Goal: Task Accomplishment & Management: Manage account settings

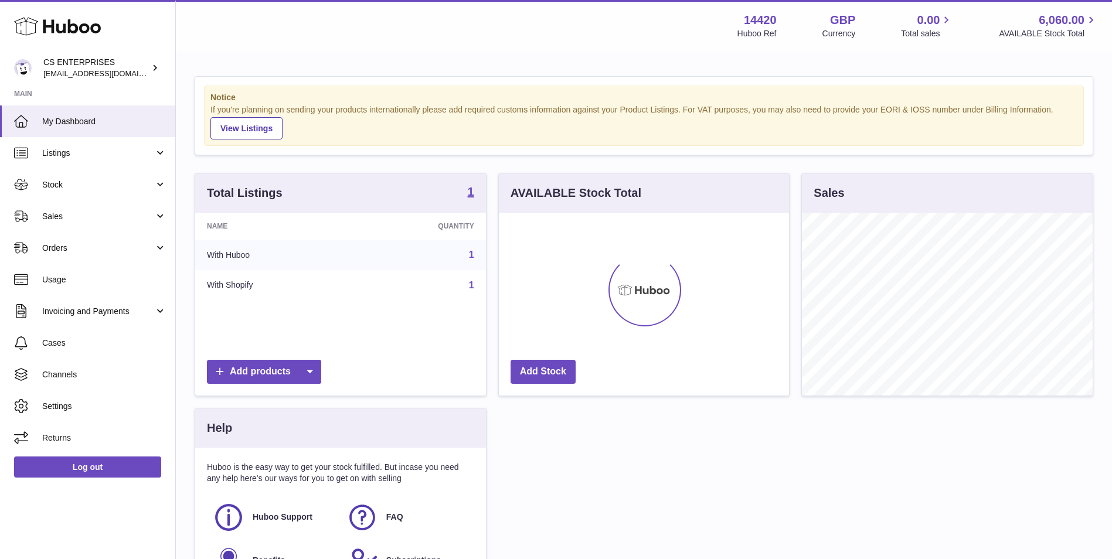
scroll to position [183, 290]
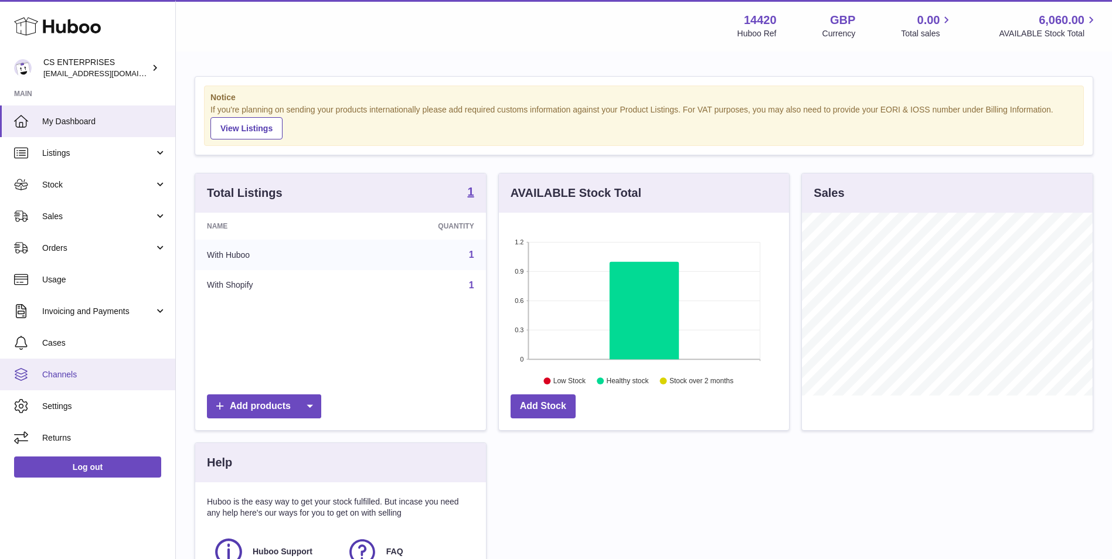
click at [131, 374] on span "Channels" at bounding box center [104, 374] width 124 height 11
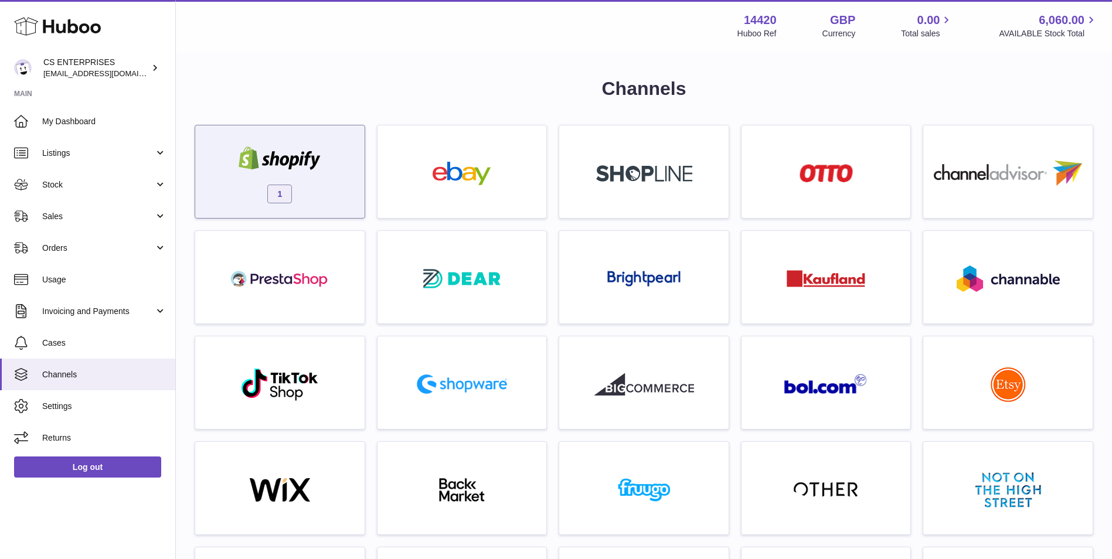
click at [334, 187] on div "1" at bounding box center [280, 174] width 158 height 75
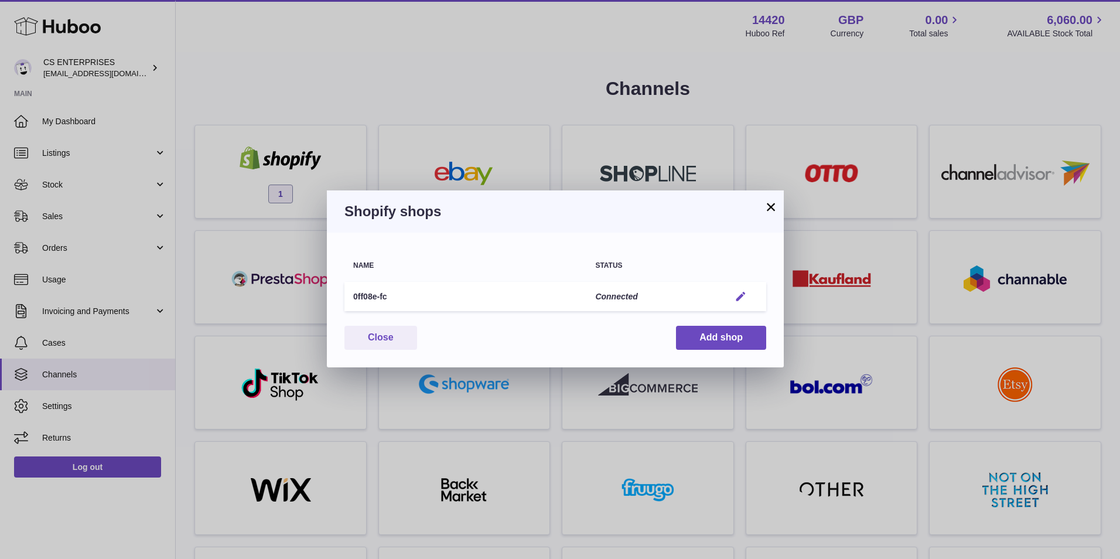
click at [745, 295] on em "button" at bounding box center [741, 297] width 12 height 12
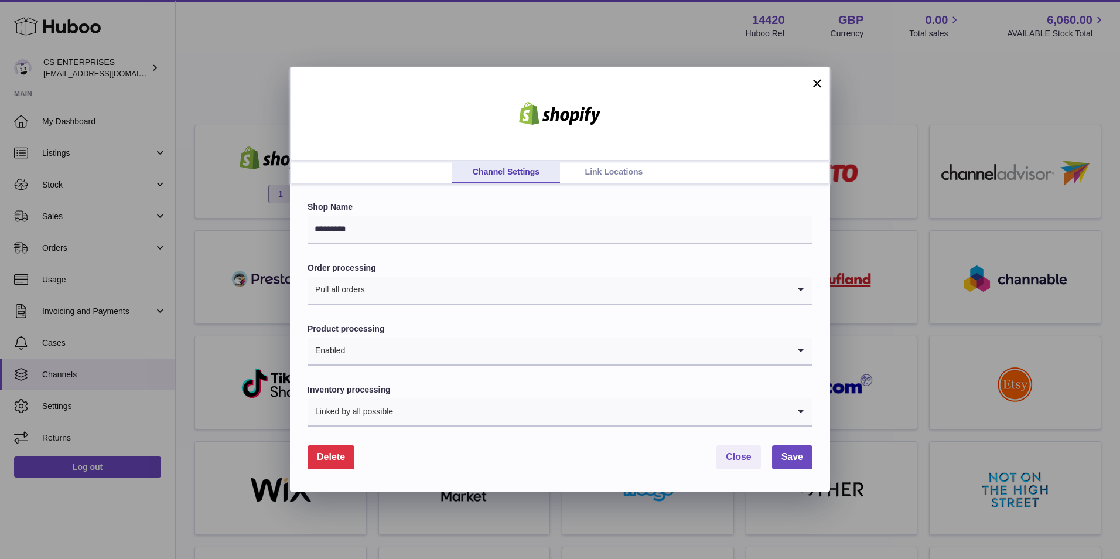
click at [589, 168] on link "Link Locations" at bounding box center [614, 172] width 108 height 22
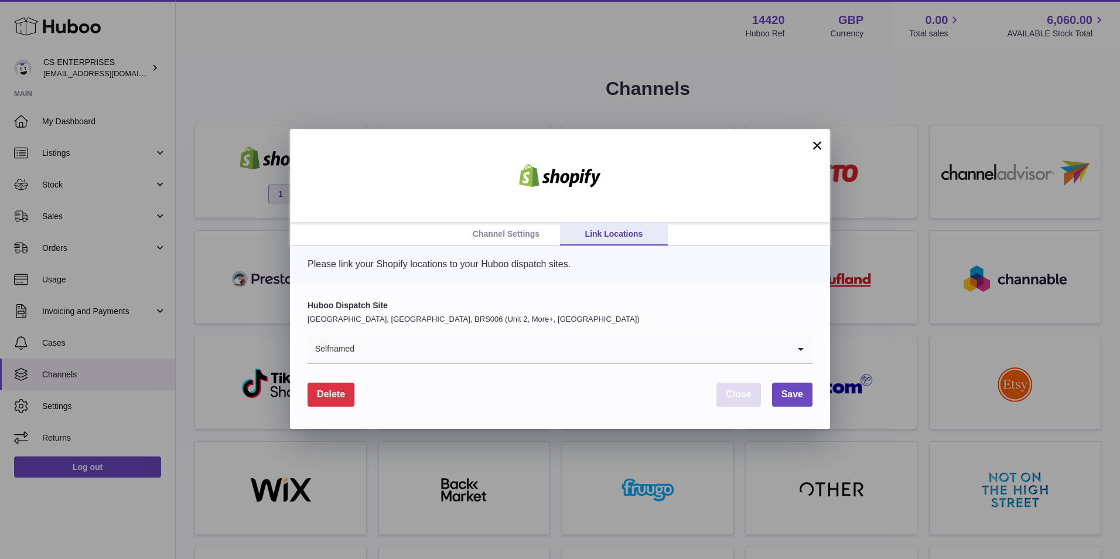
click at [737, 398] on span "Close" at bounding box center [739, 394] width 26 height 10
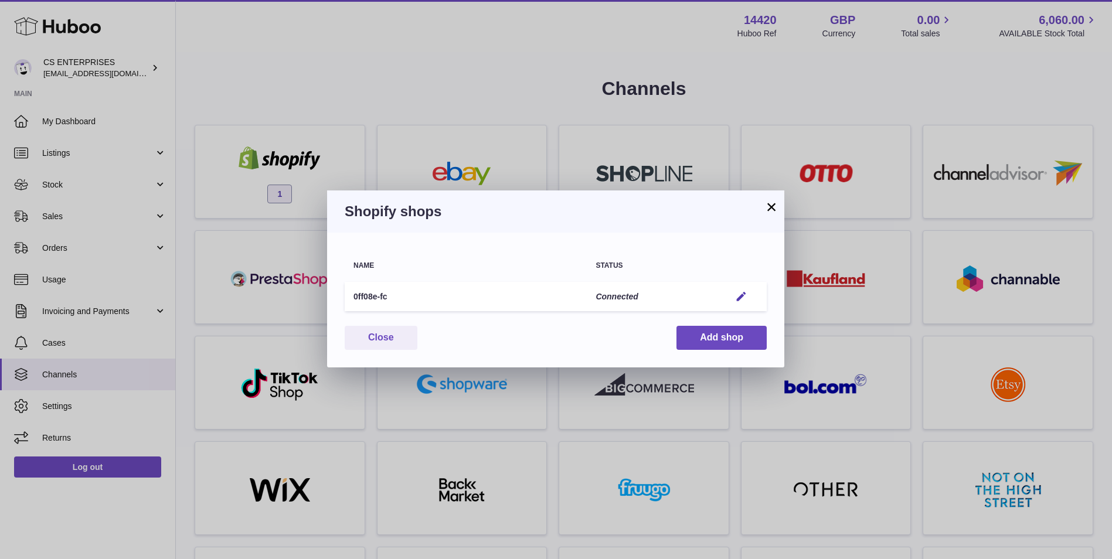
click at [771, 207] on button "×" at bounding box center [771, 207] width 14 height 14
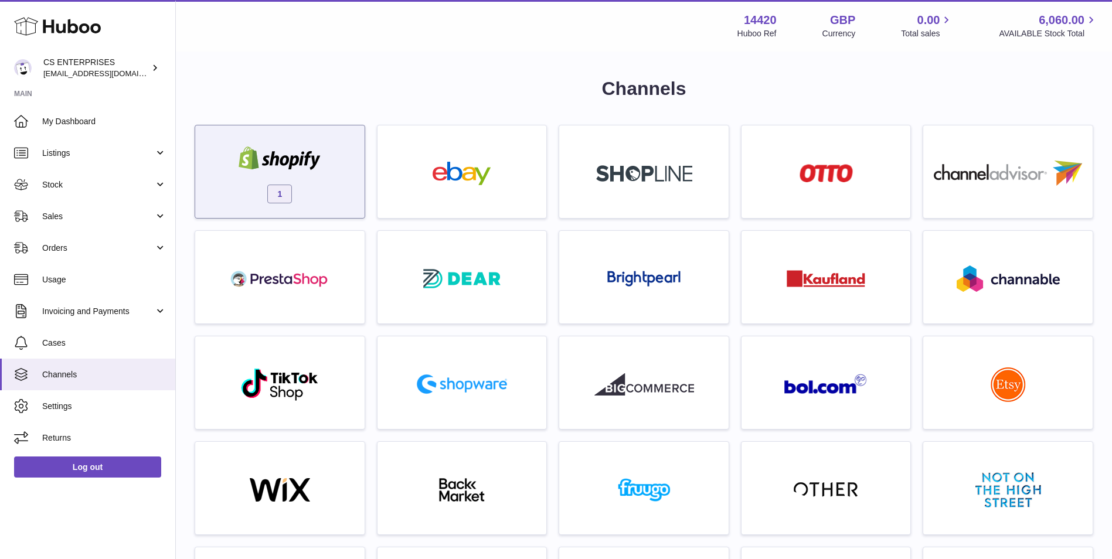
click at [298, 154] on img at bounding box center [280, 157] width 100 height 23
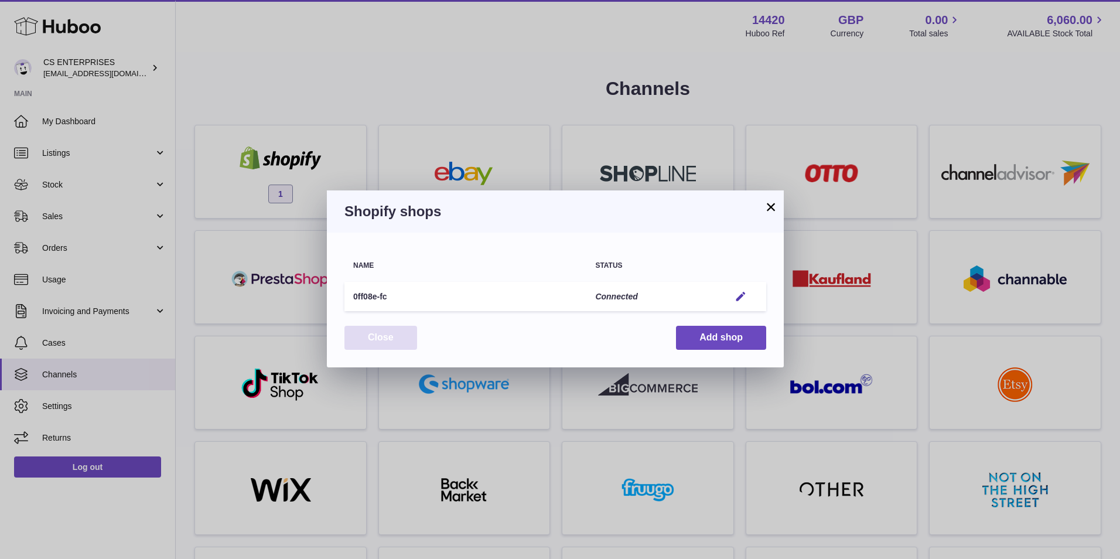
click at [397, 342] on button "Close" at bounding box center [381, 338] width 73 height 24
